Goal: Task Accomplishment & Management: Use online tool/utility

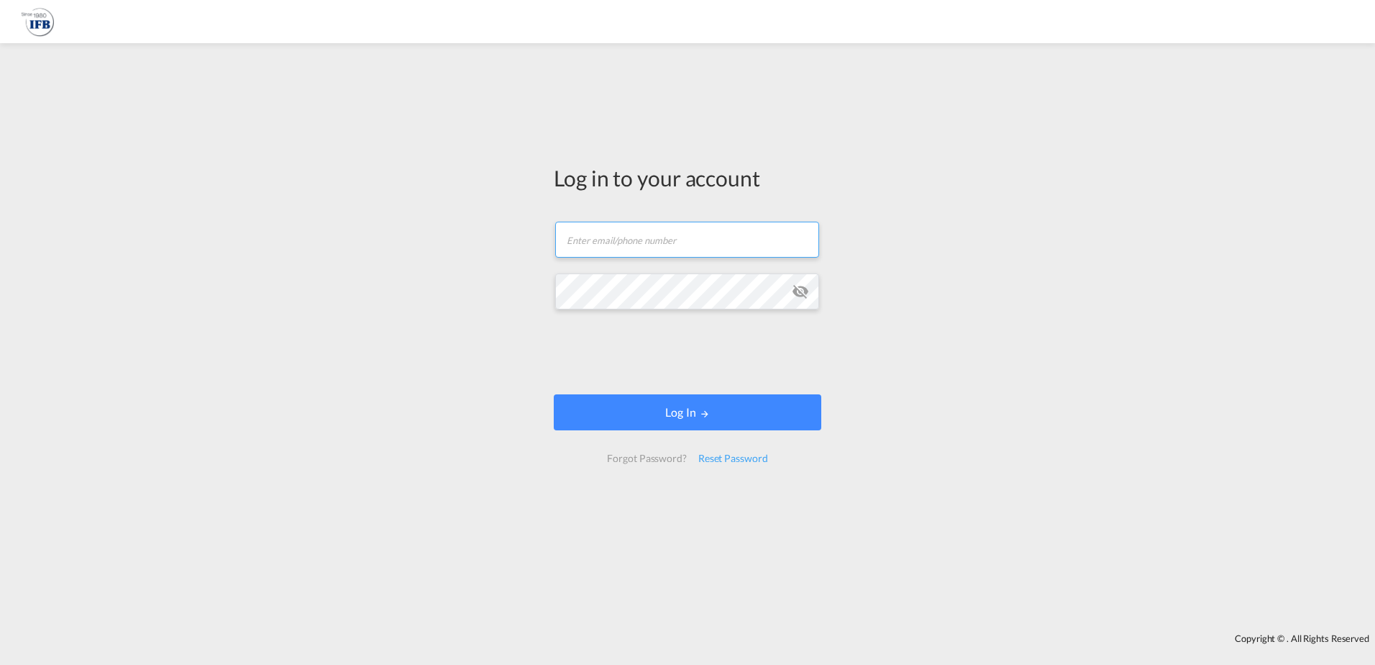
click at [582, 234] on input "text" at bounding box center [687, 240] width 264 height 36
type input "[PERSON_NAME][EMAIL_ADDRESS][DOMAIN_NAME]"
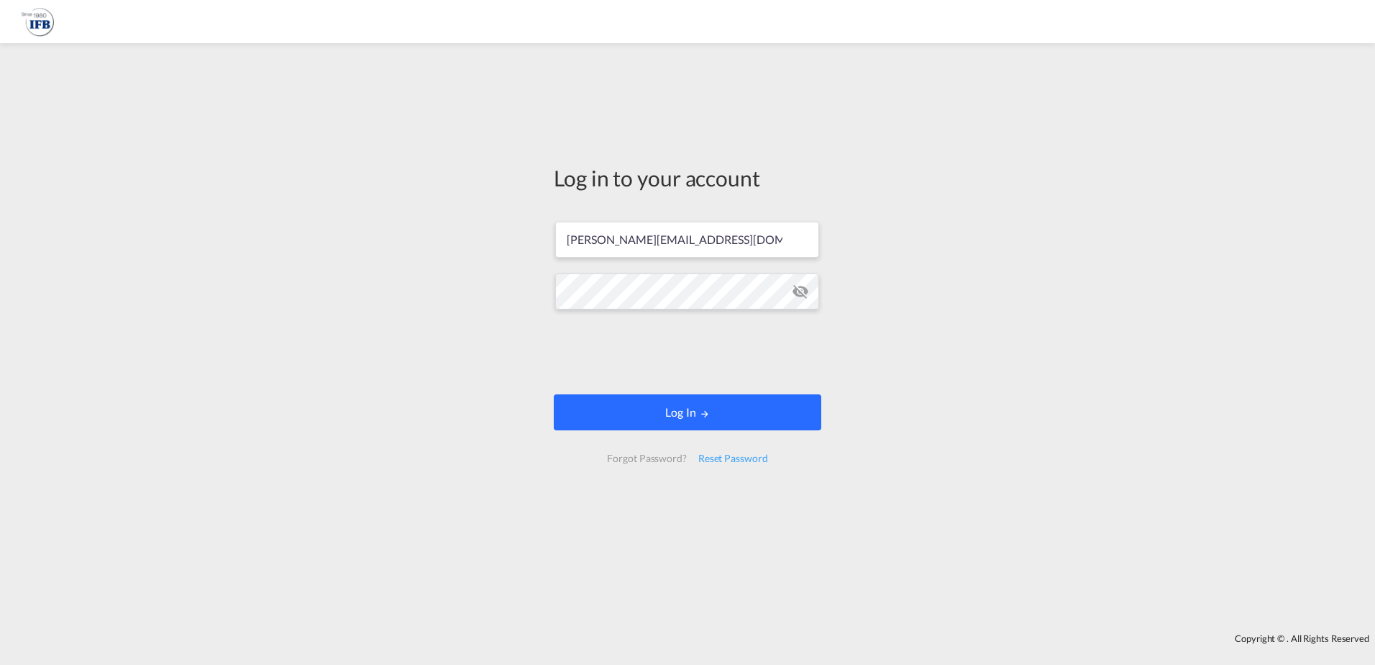
click at [652, 414] on button "Log In" at bounding box center [688, 412] width 268 height 36
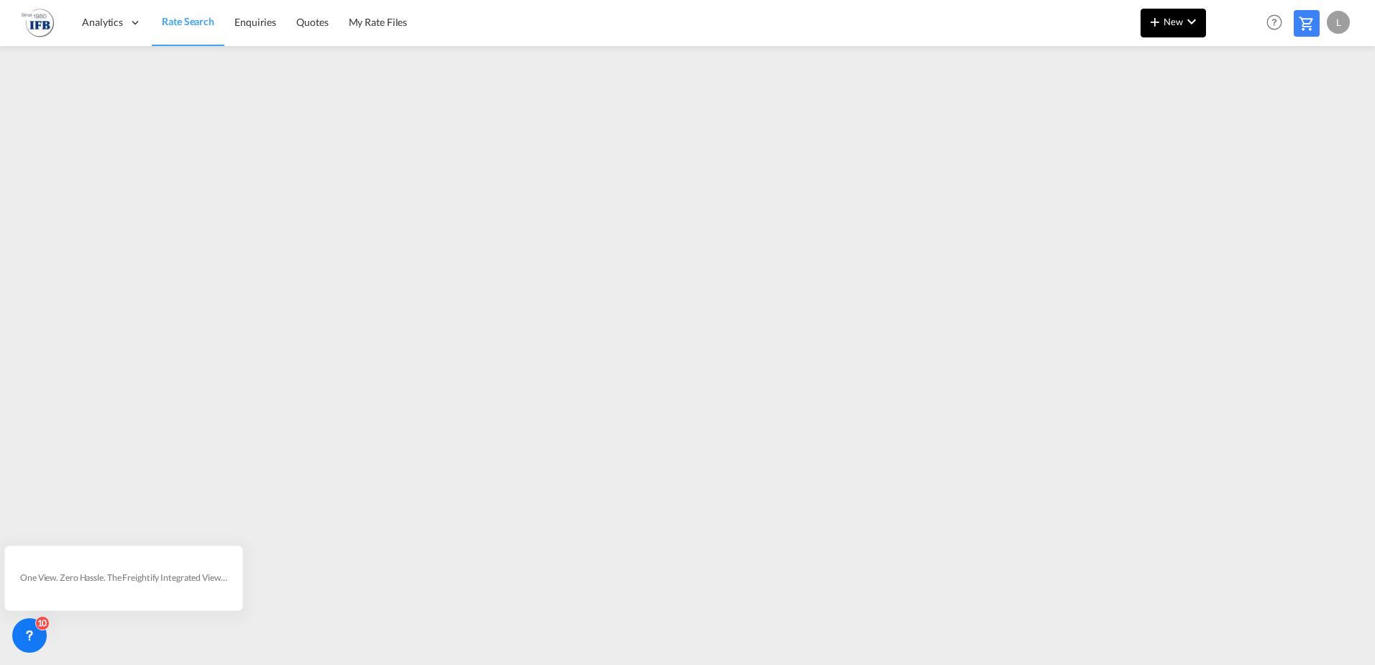
click at [1191, 17] on md-icon "icon-chevron-down" at bounding box center [1191, 21] width 17 height 17
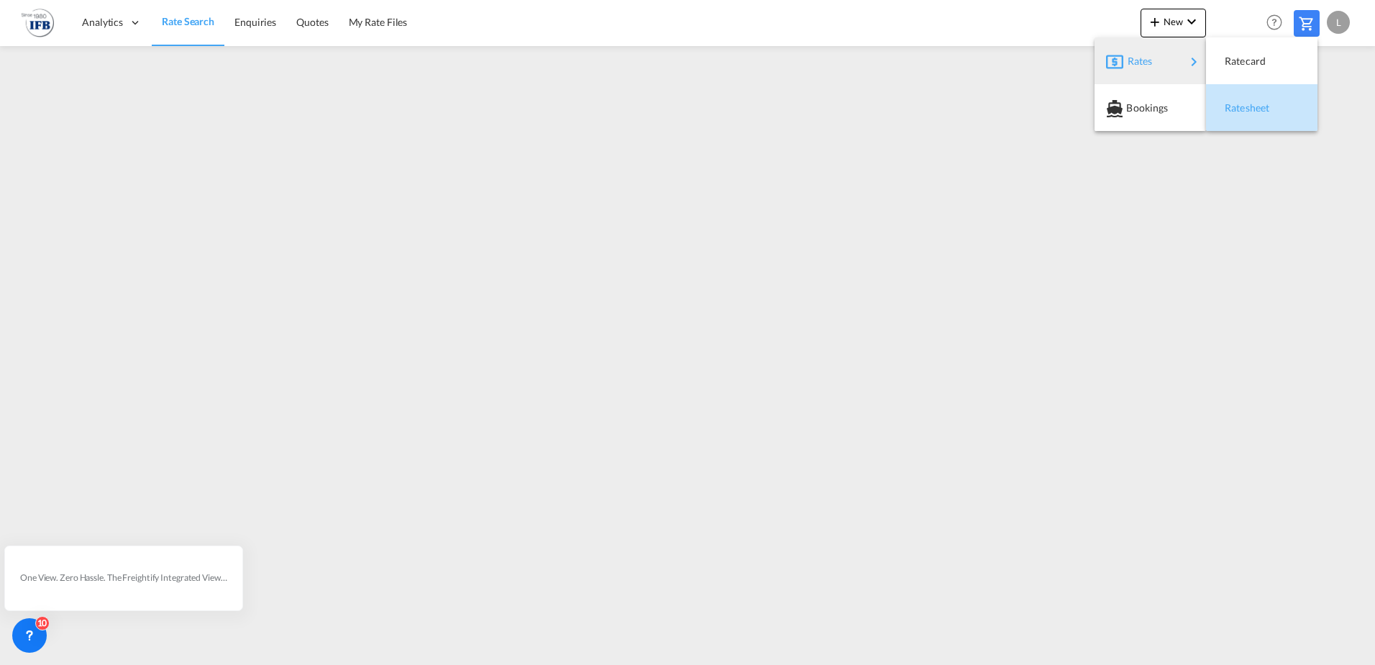
click at [1241, 107] on span "Ratesheet" at bounding box center [1233, 108] width 16 height 29
